Goal: Information Seeking & Learning: Learn about a topic

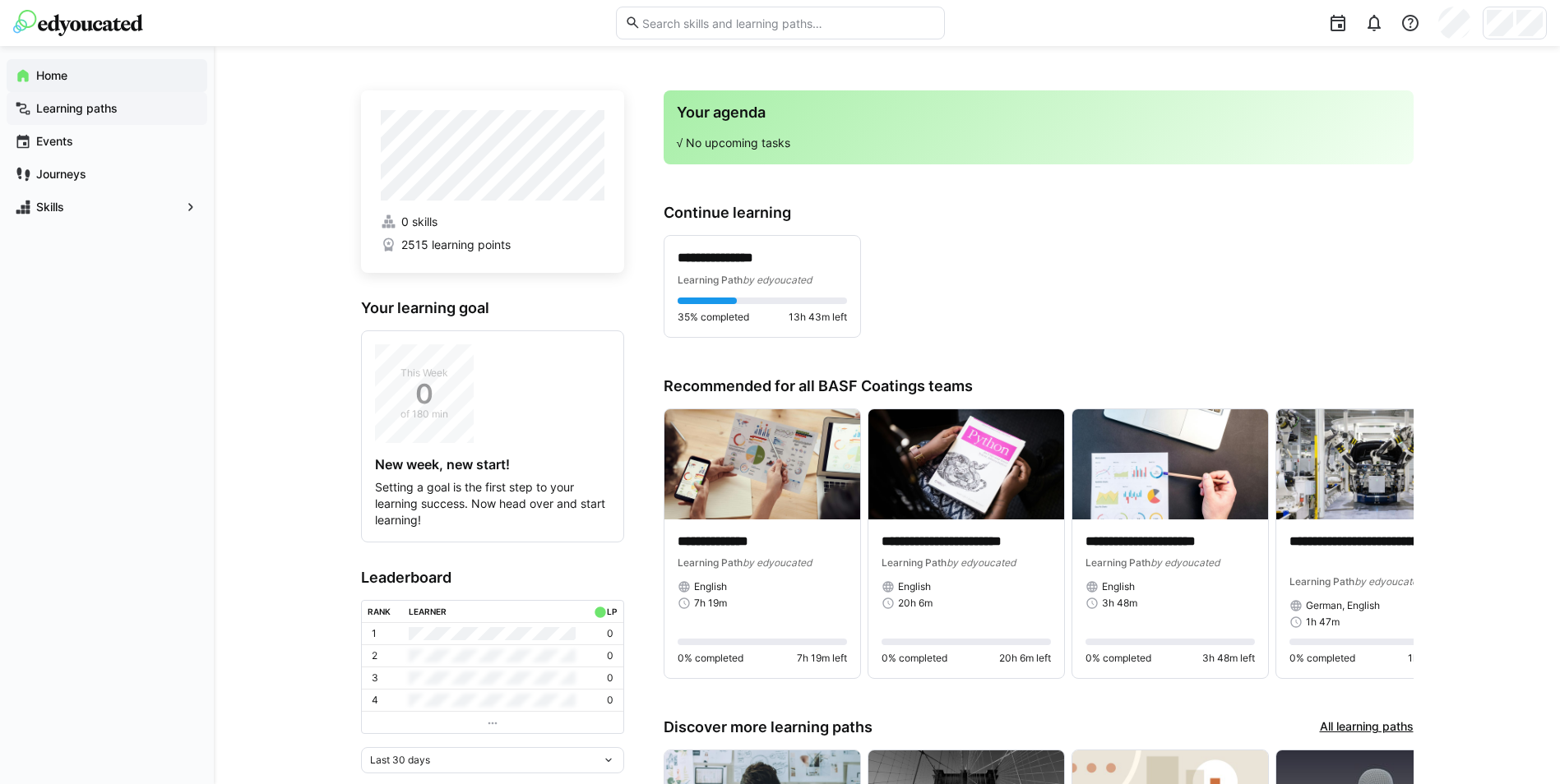
click at [0, 0] on app-navigation-label "Learning paths" at bounding box center [0, 0] width 0 height 0
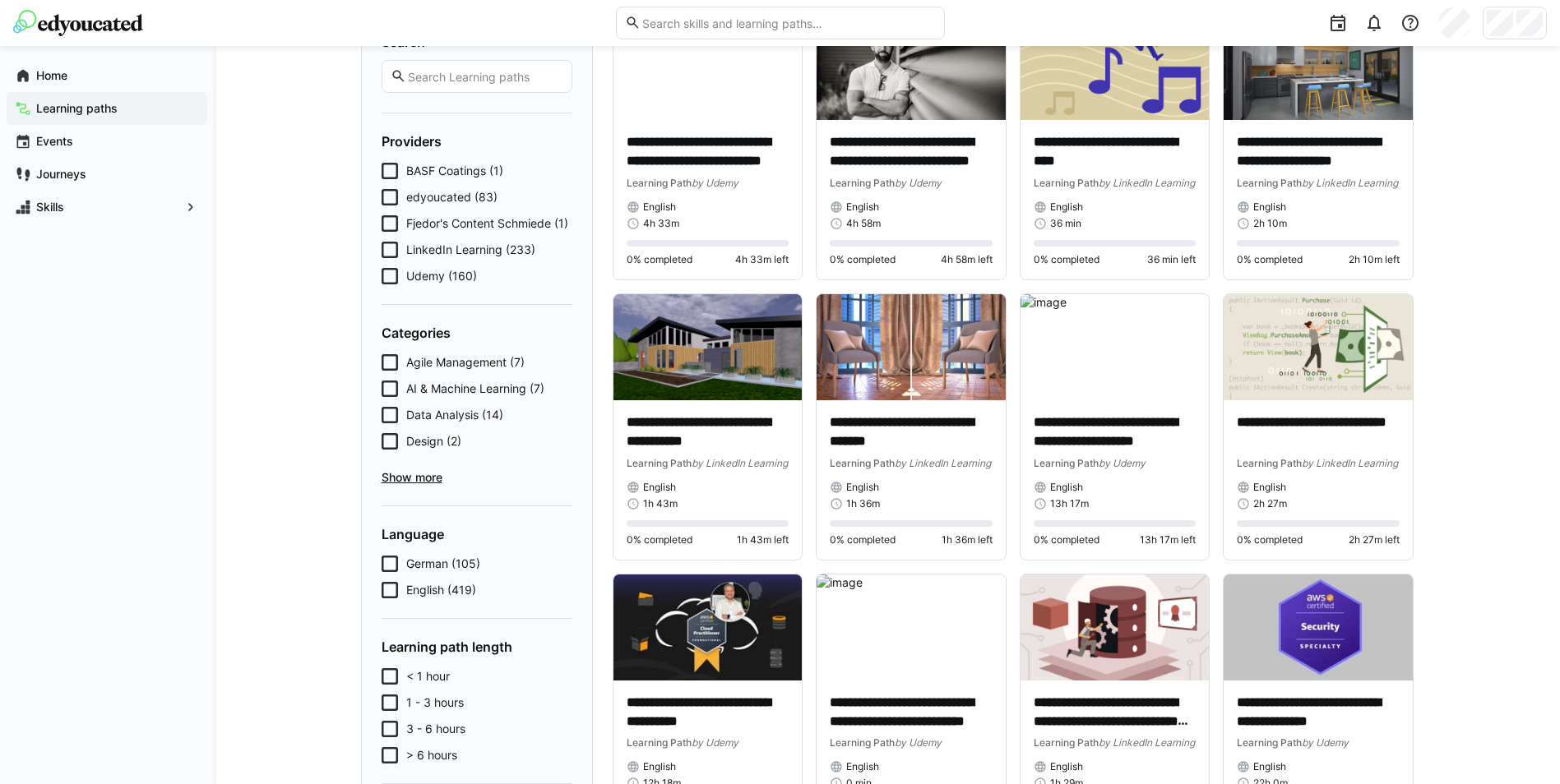
scroll to position [165, 0]
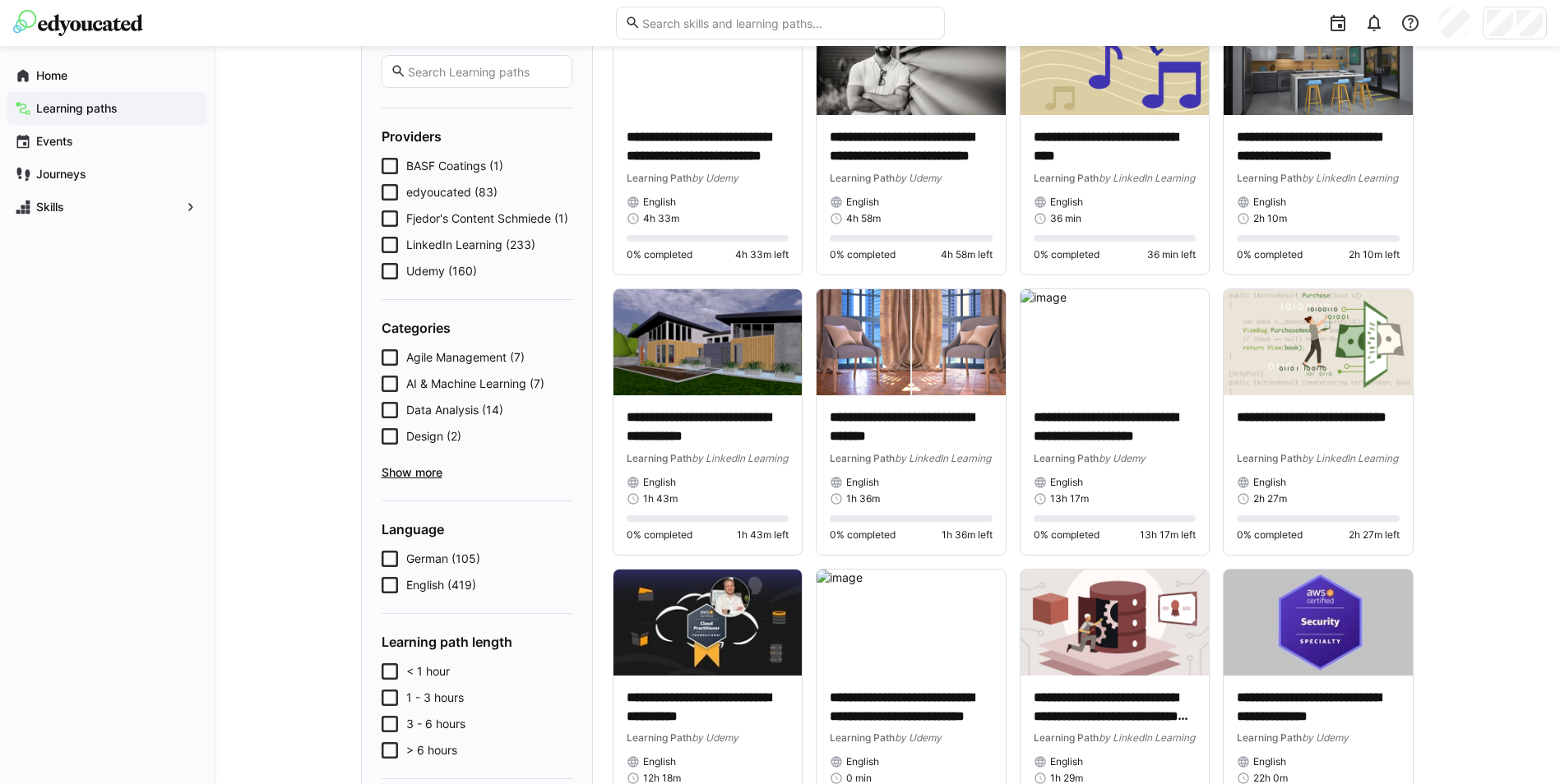
click at [388, 358] on icon at bounding box center [390, 357] width 16 height 16
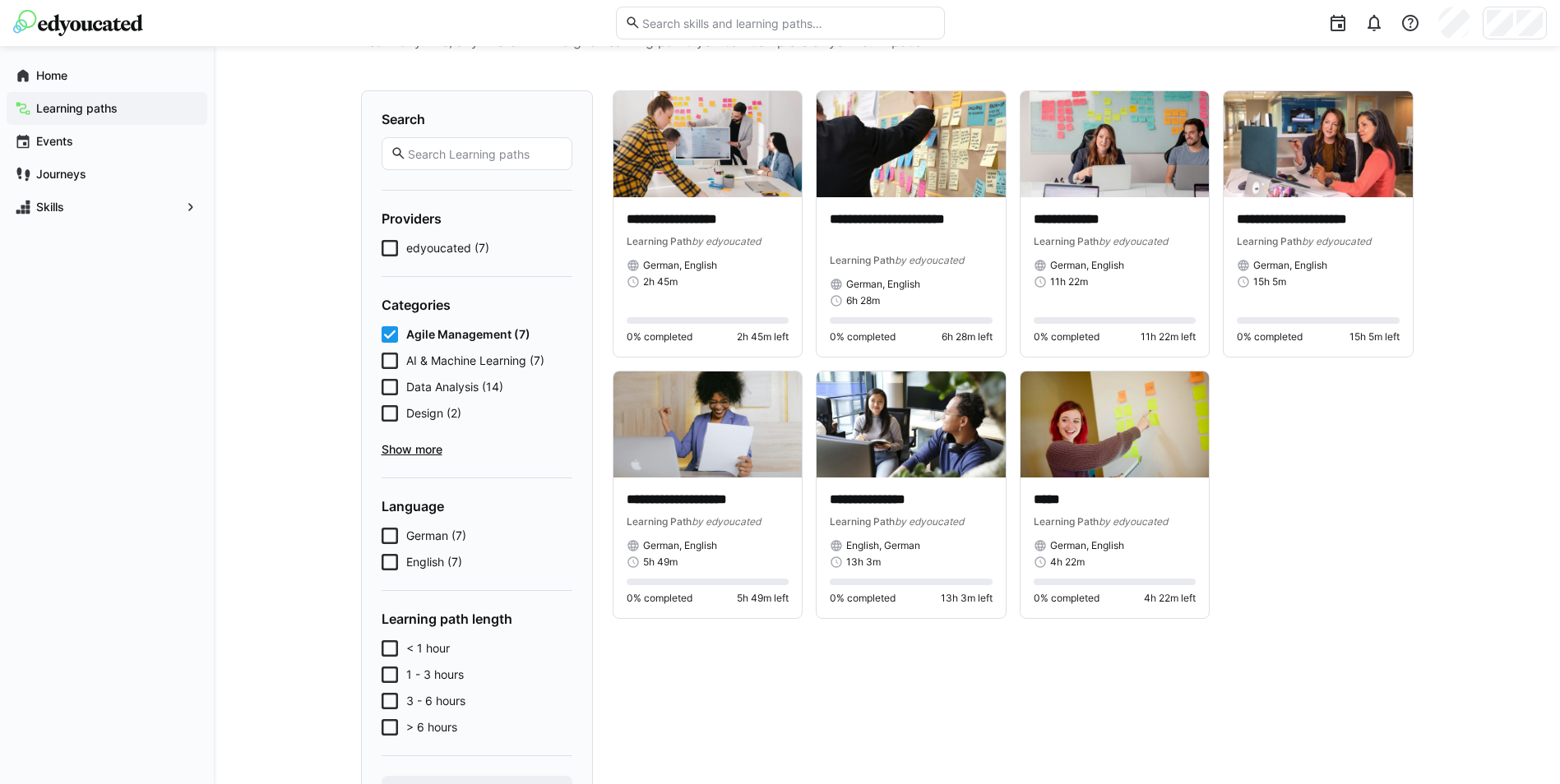
scroll to position [0, 0]
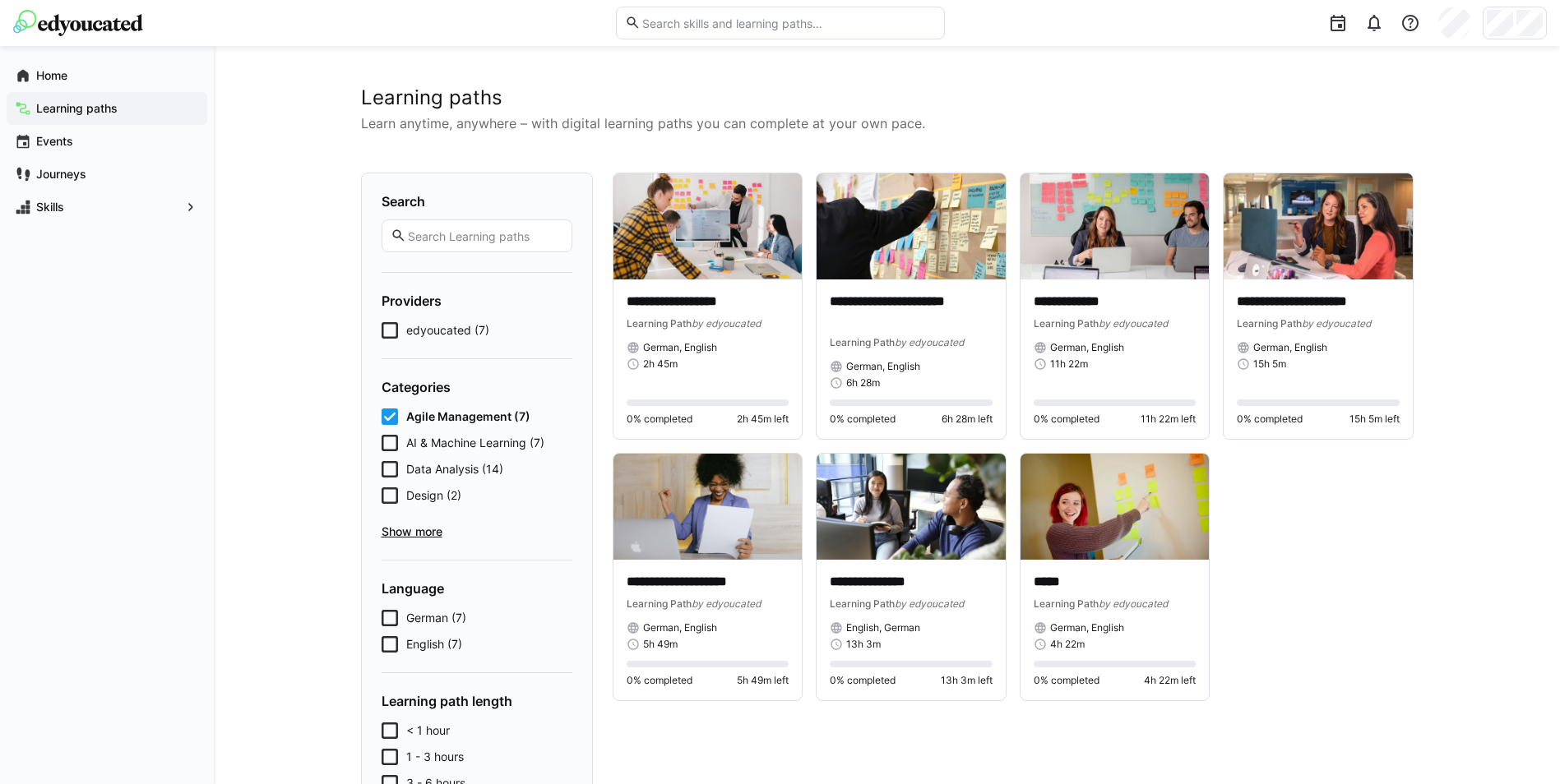
click at [428, 232] on input "text" at bounding box center [484, 236] width 156 height 15
click at [390, 414] on icon at bounding box center [390, 417] width 16 height 16
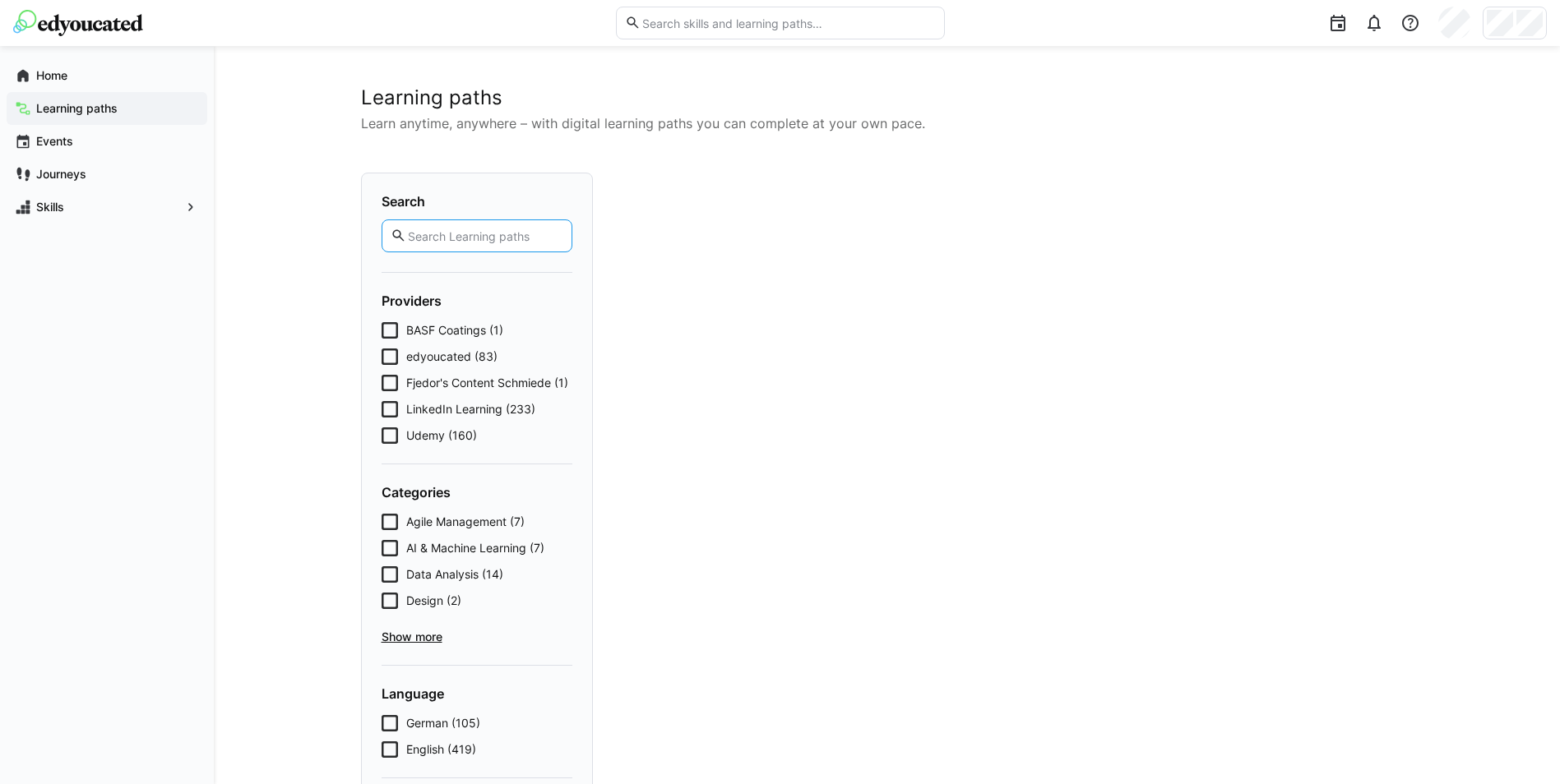
click at [442, 240] on input "text" at bounding box center [484, 236] width 156 height 15
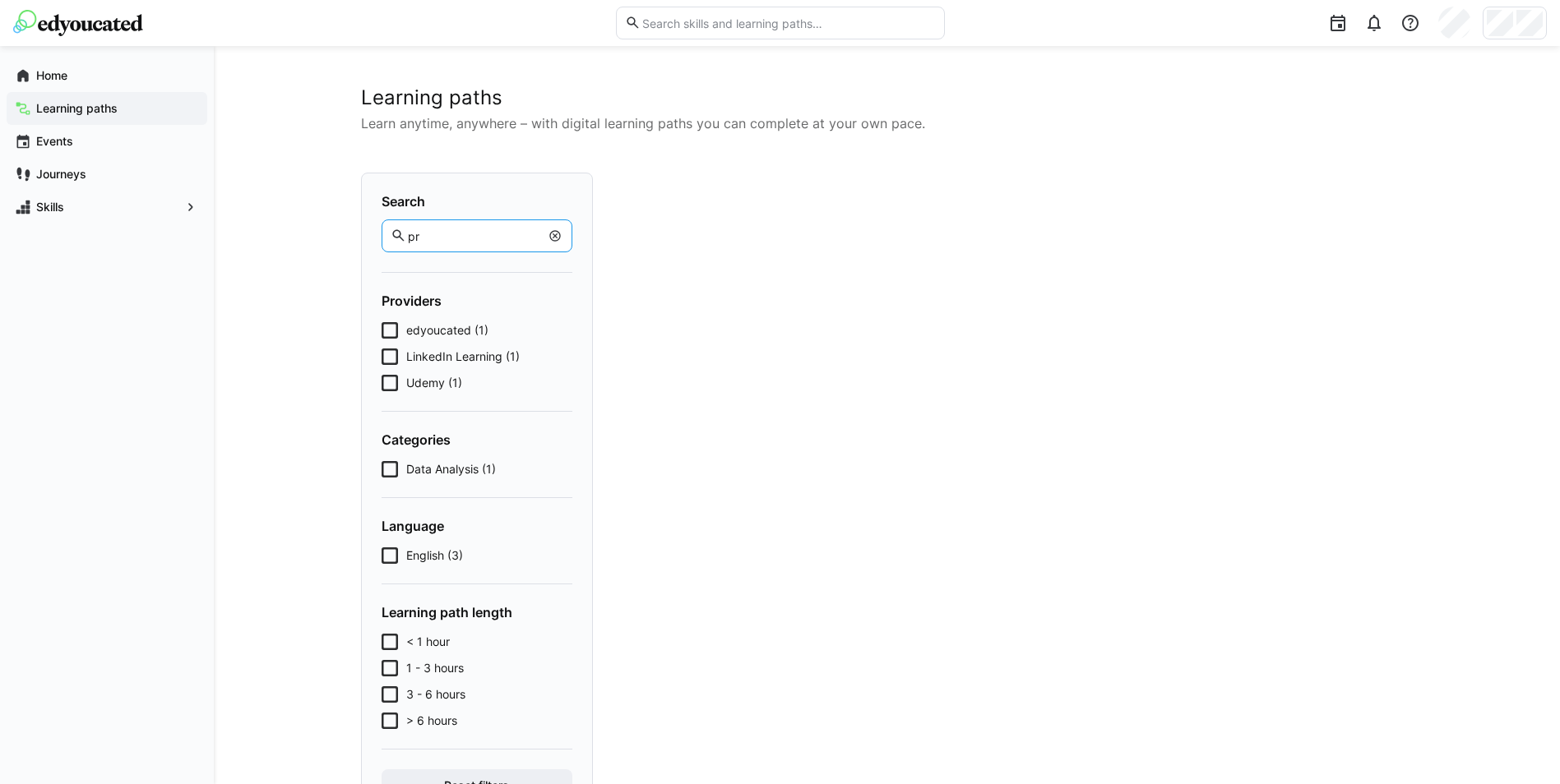
type input "p"
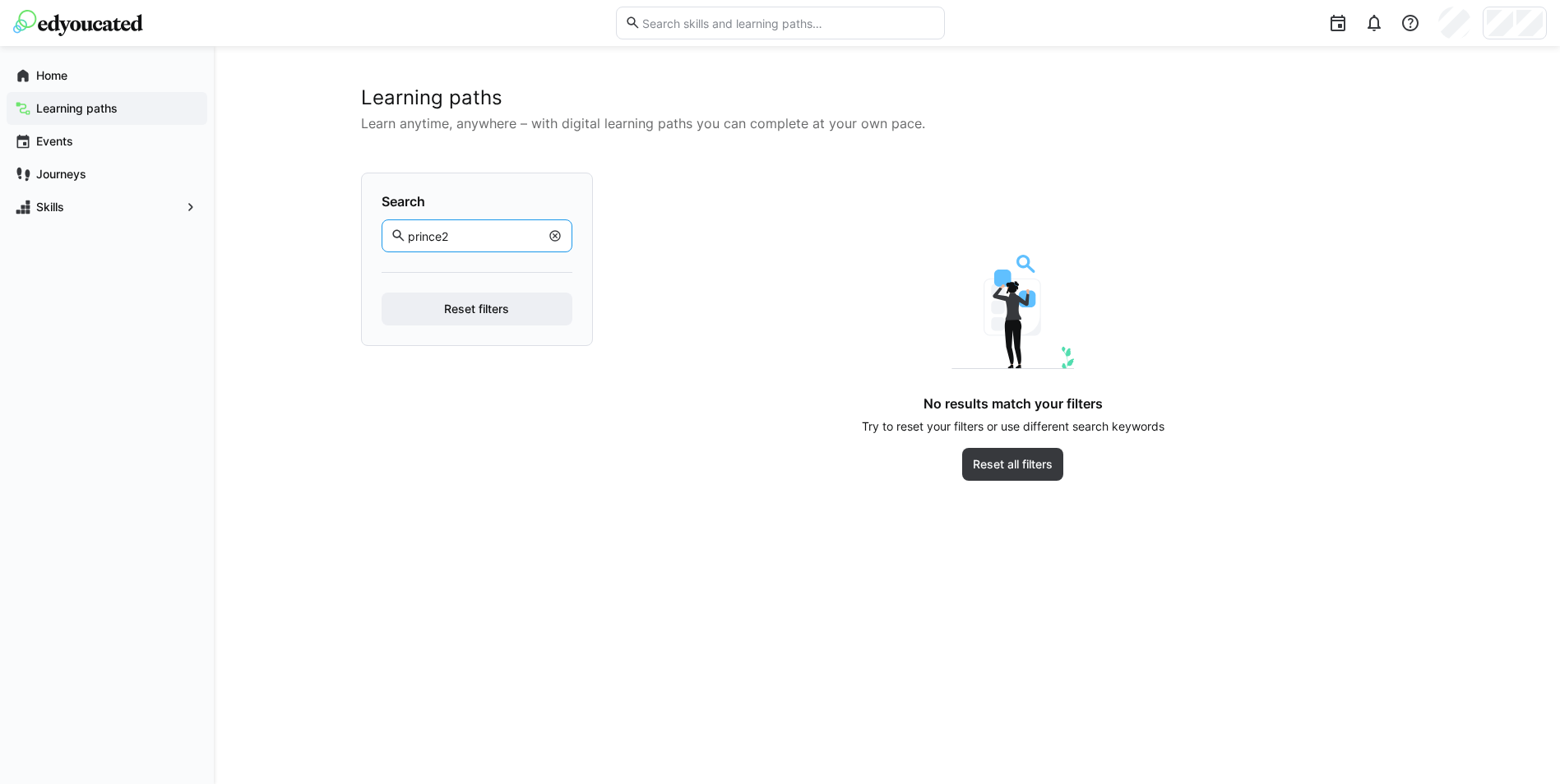
type input "prince2"
click at [103, 27] on img at bounding box center [78, 23] width 130 height 27
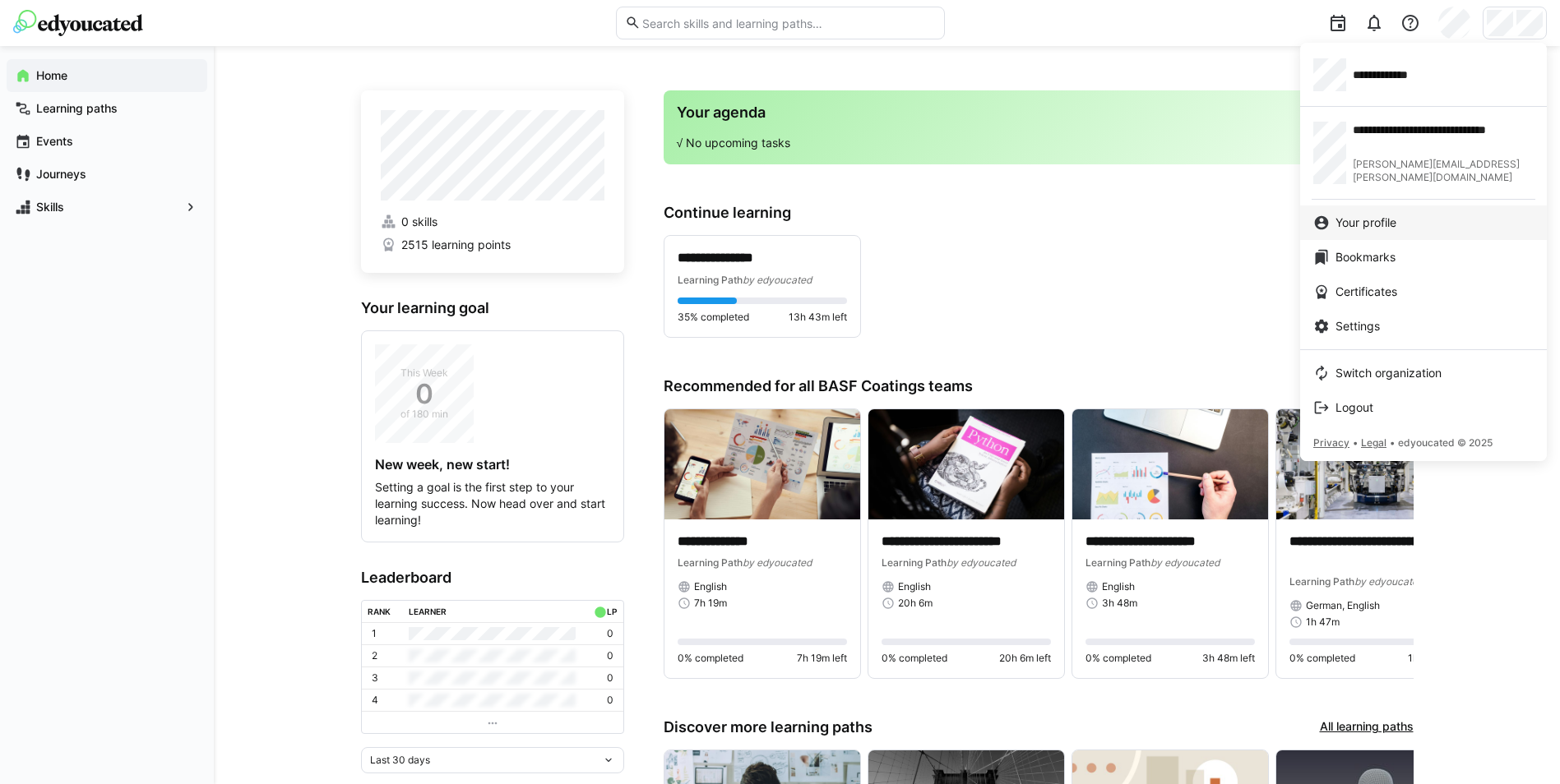
click at [1400, 218] on div "Your profile" at bounding box center [1424, 223] width 220 height 16
